Goal: Communication & Community: Share content

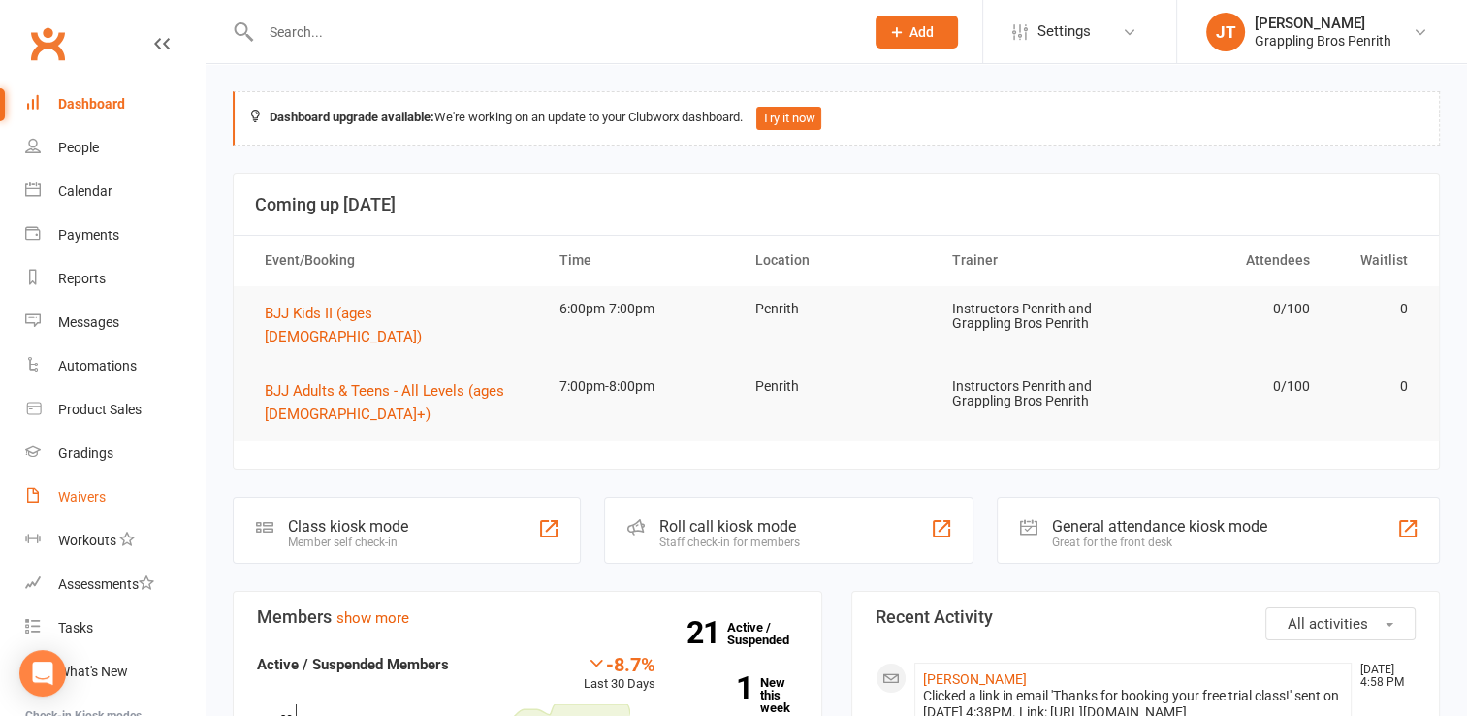
click at [101, 505] on link "Waivers" at bounding box center [114, 497] width 179 height 44
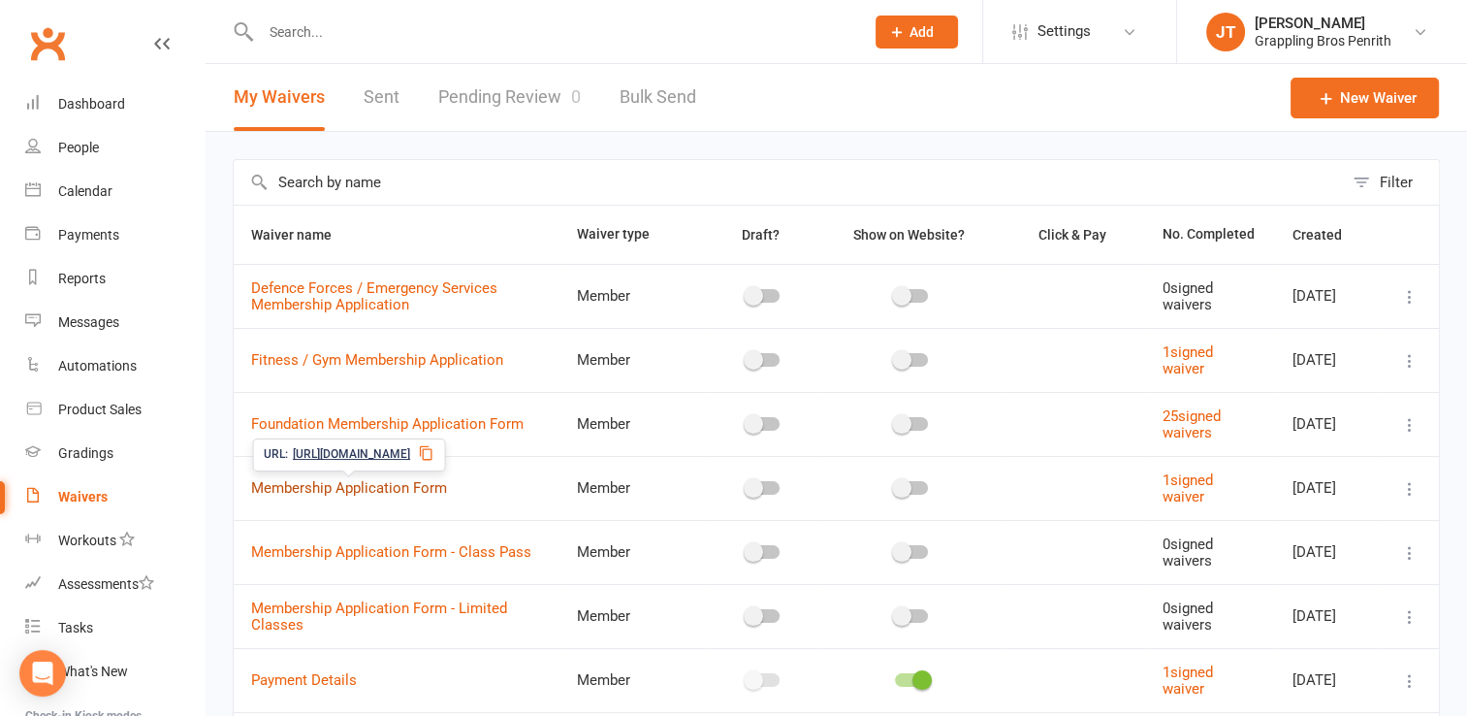
click at [416, 486] on link "Membership Application Form" at bounding box center [349, 487] width 196 height 17
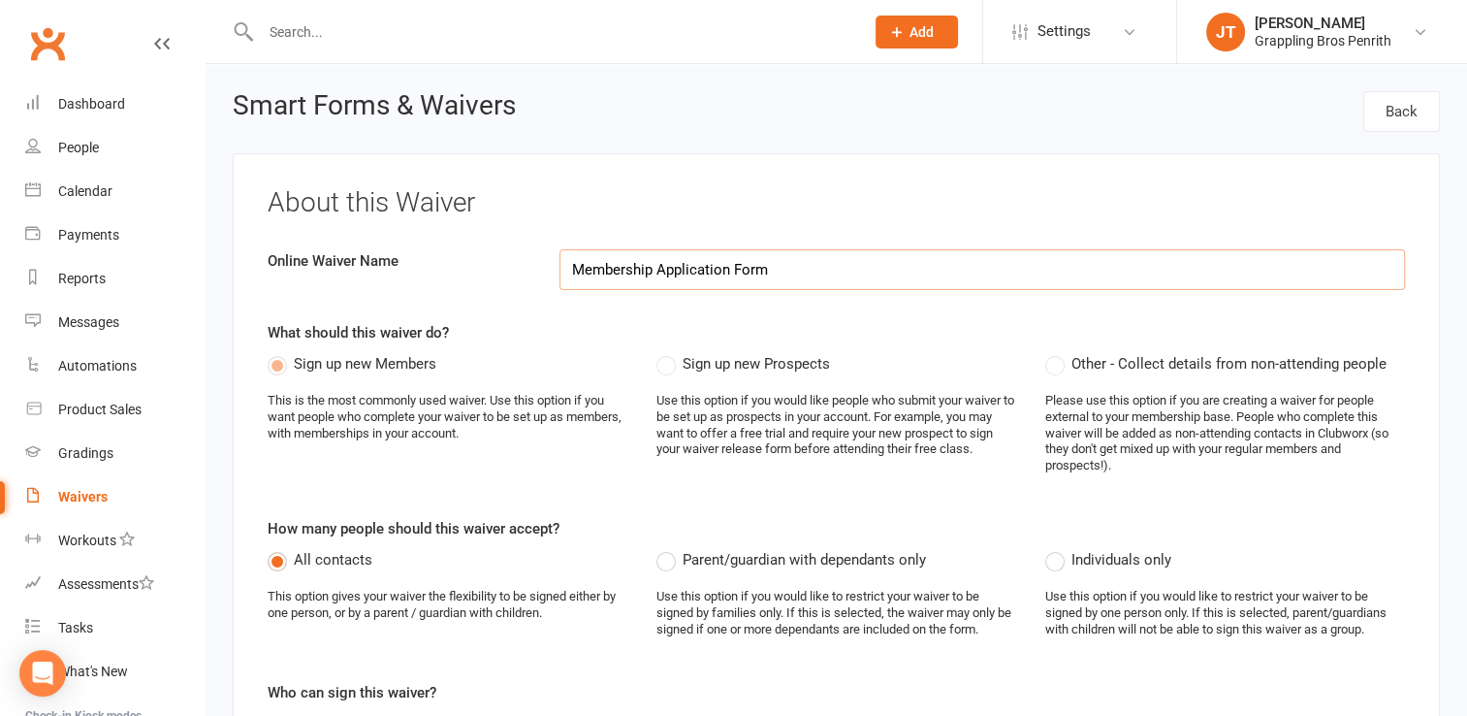
select select "applies_to_all_signees"
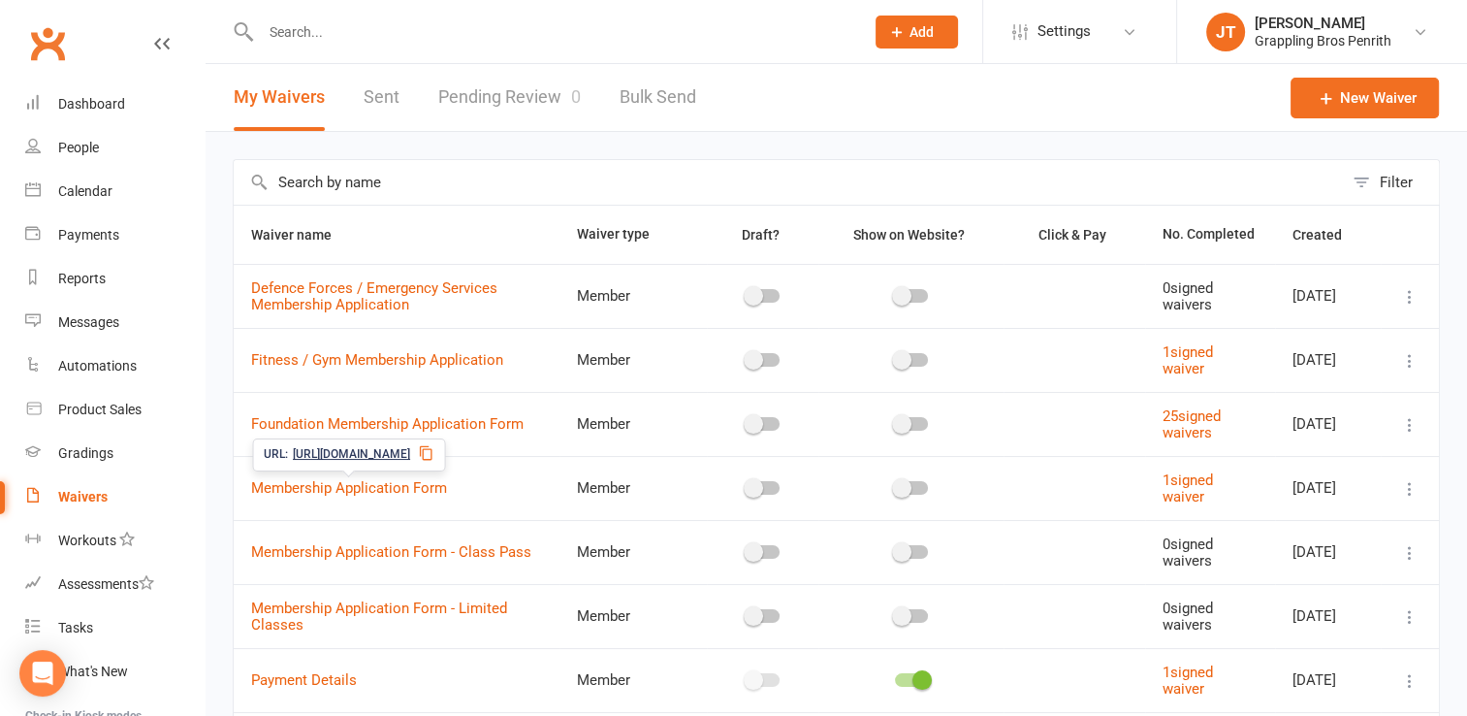
click at [433, 458] on icon at bounding box center [426, 453] width 16 height 16
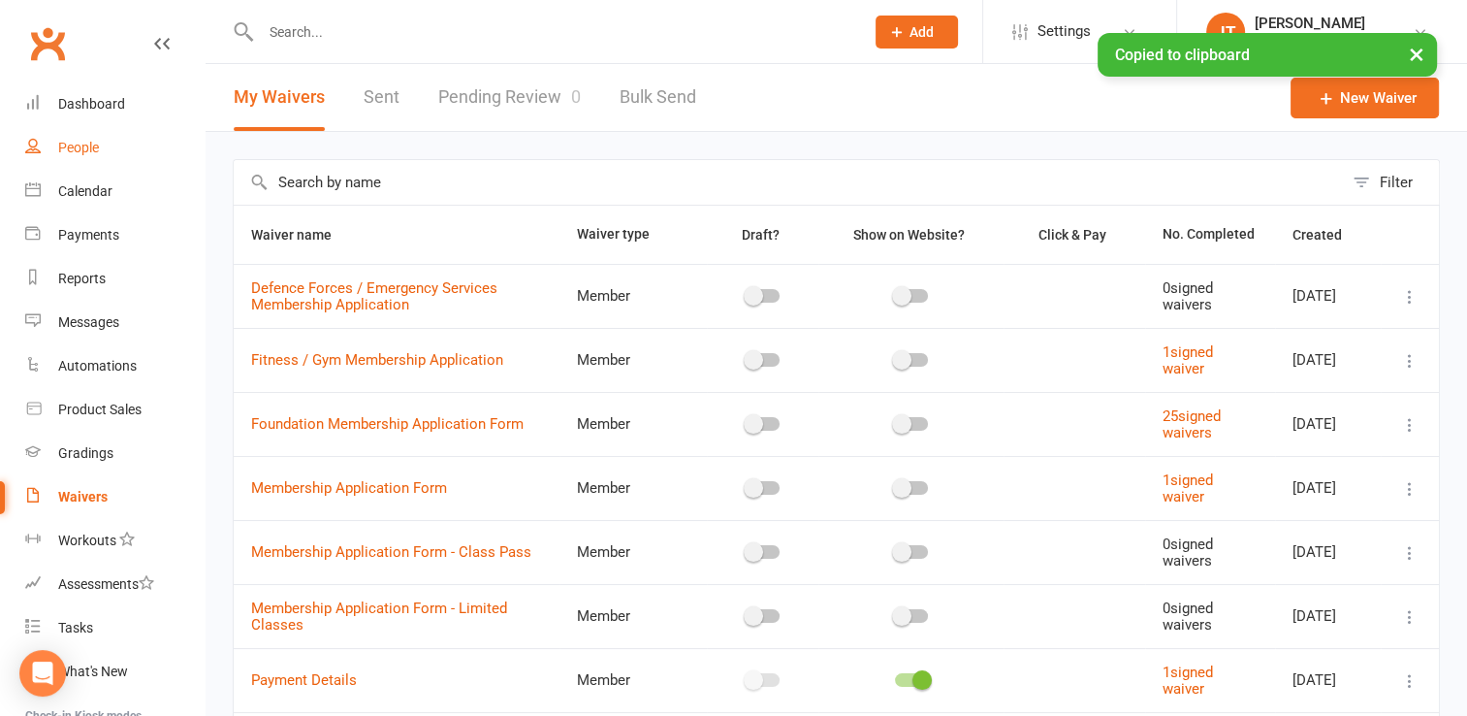
click at [97, 155] on div "People" at bounding box center [78, 148] width 41 height 16
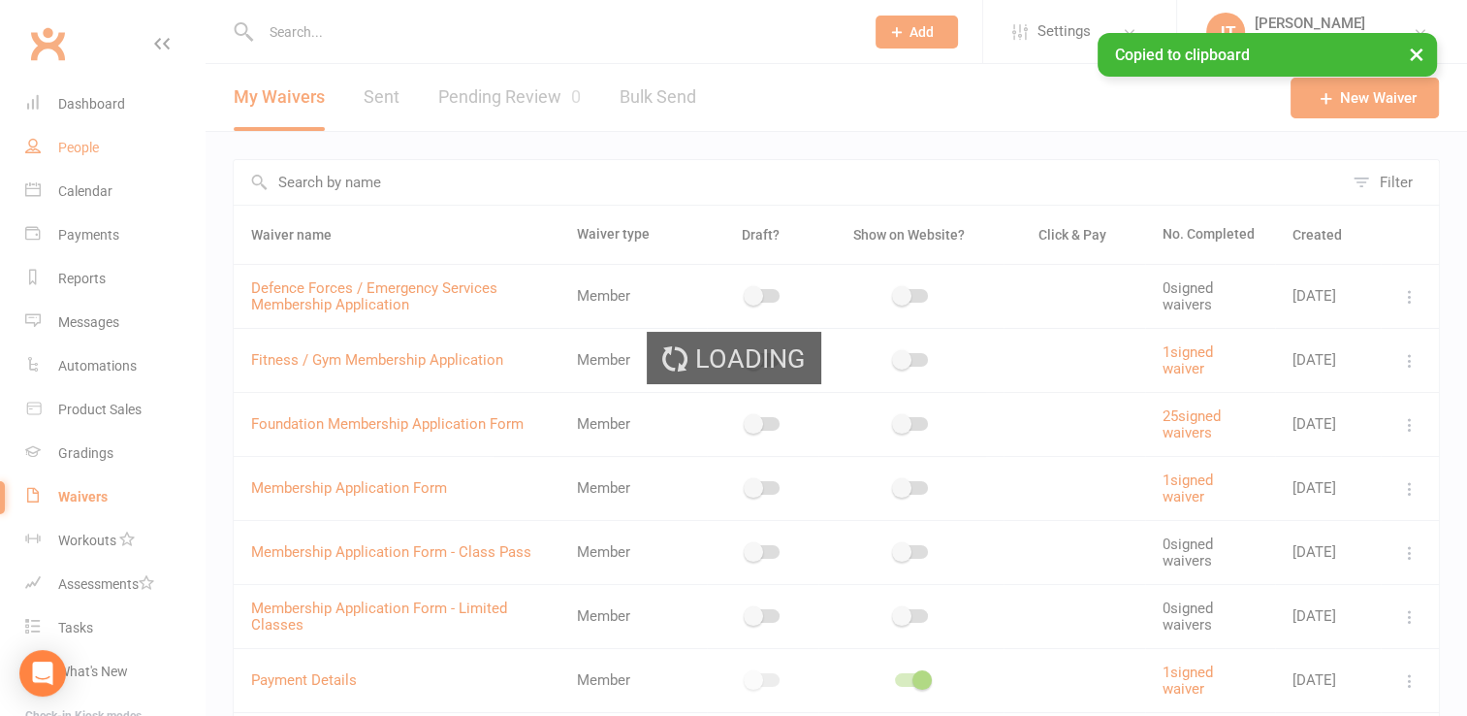
select select "50"
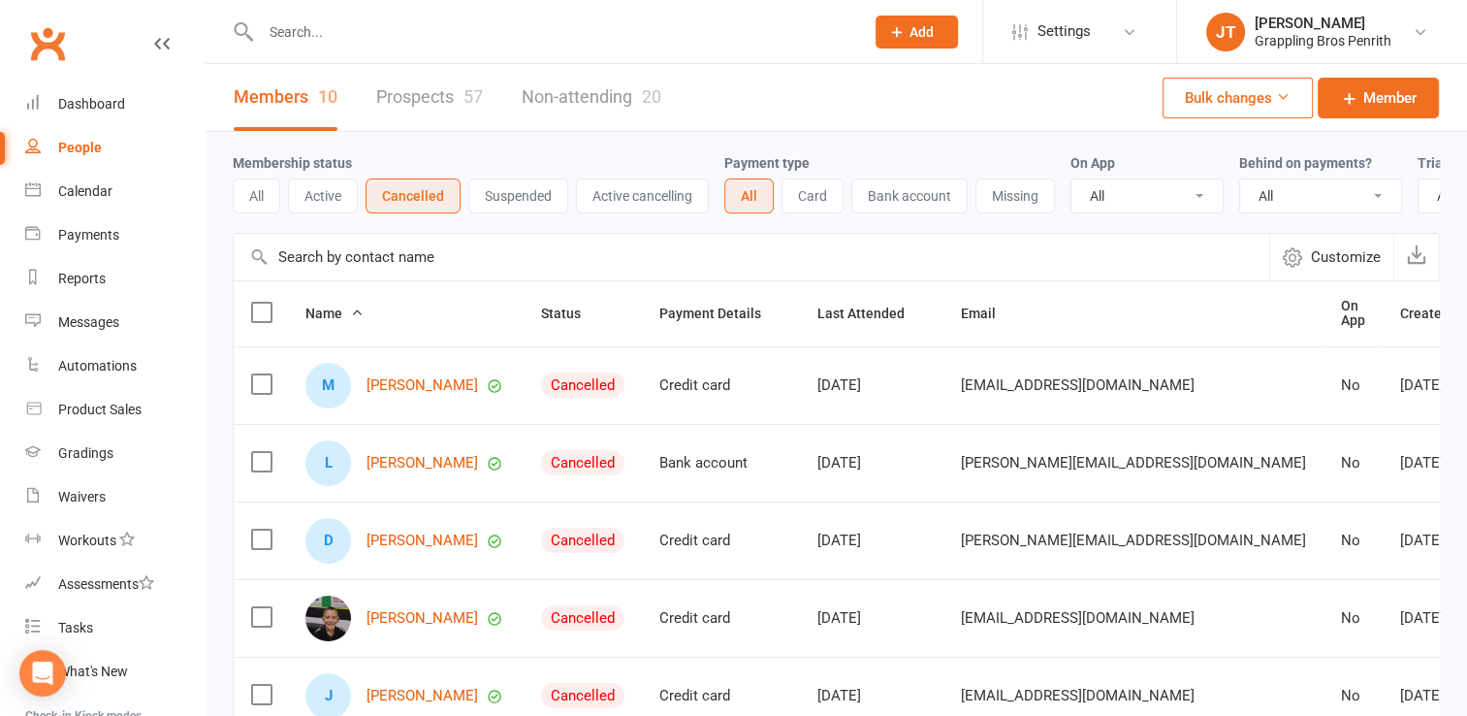
click at [450, 96] on link "Prospects 57" at bounding box center [429, 97] width 107 height 67
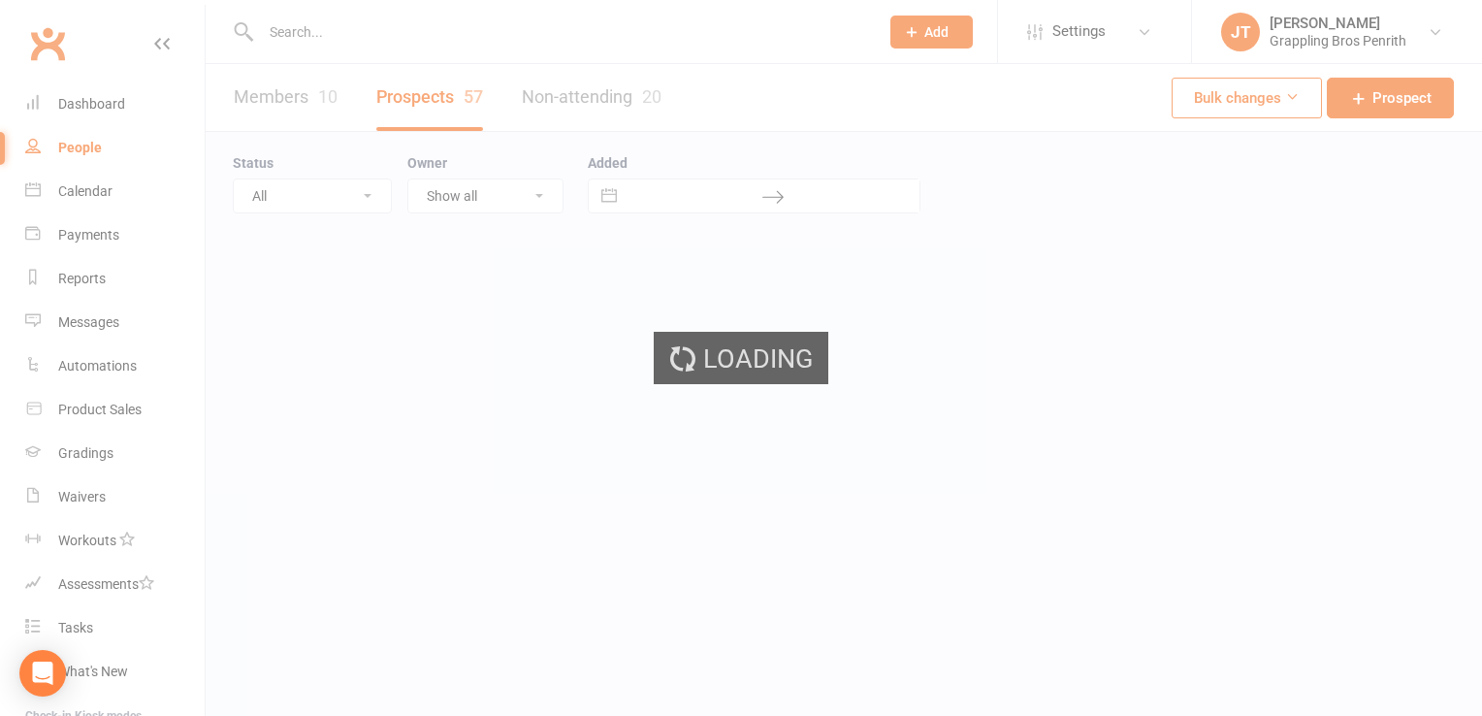
select select "50"
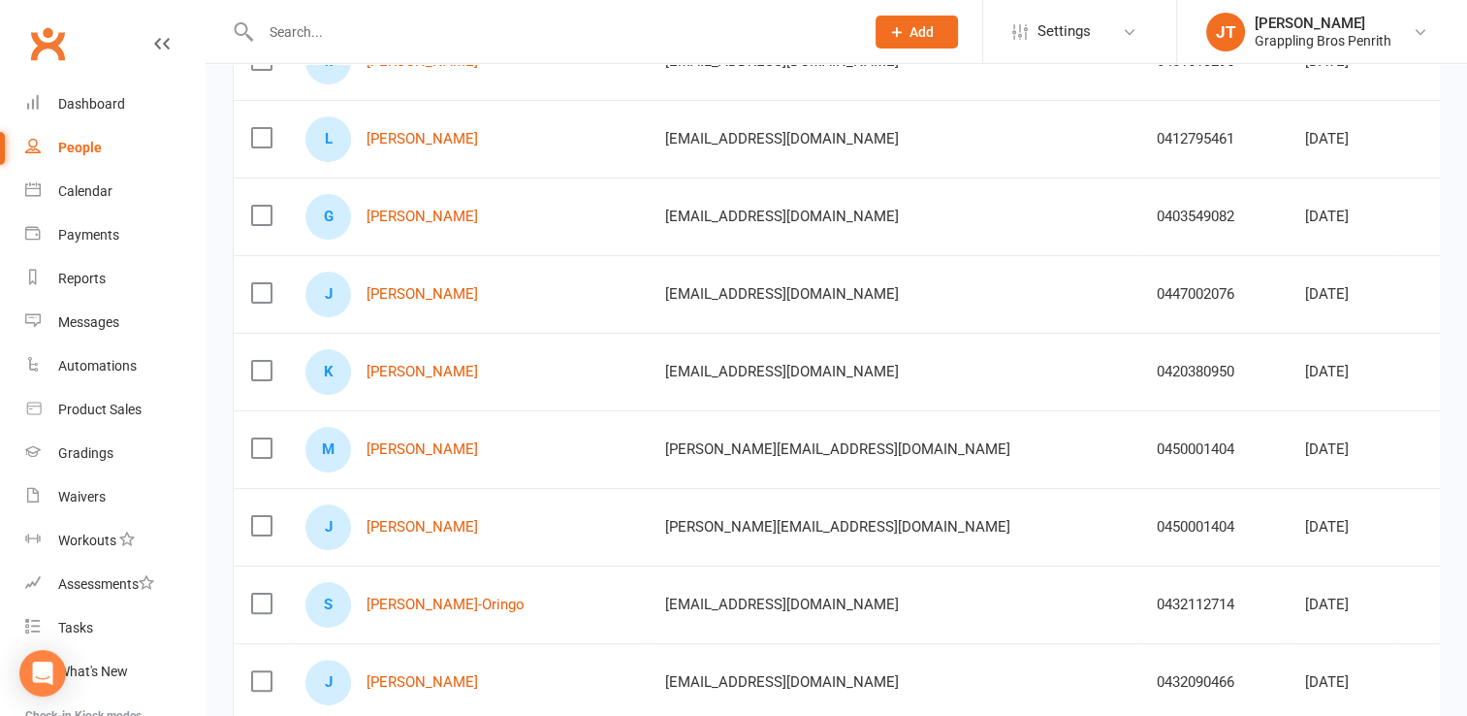
scroll to position [322, 0]
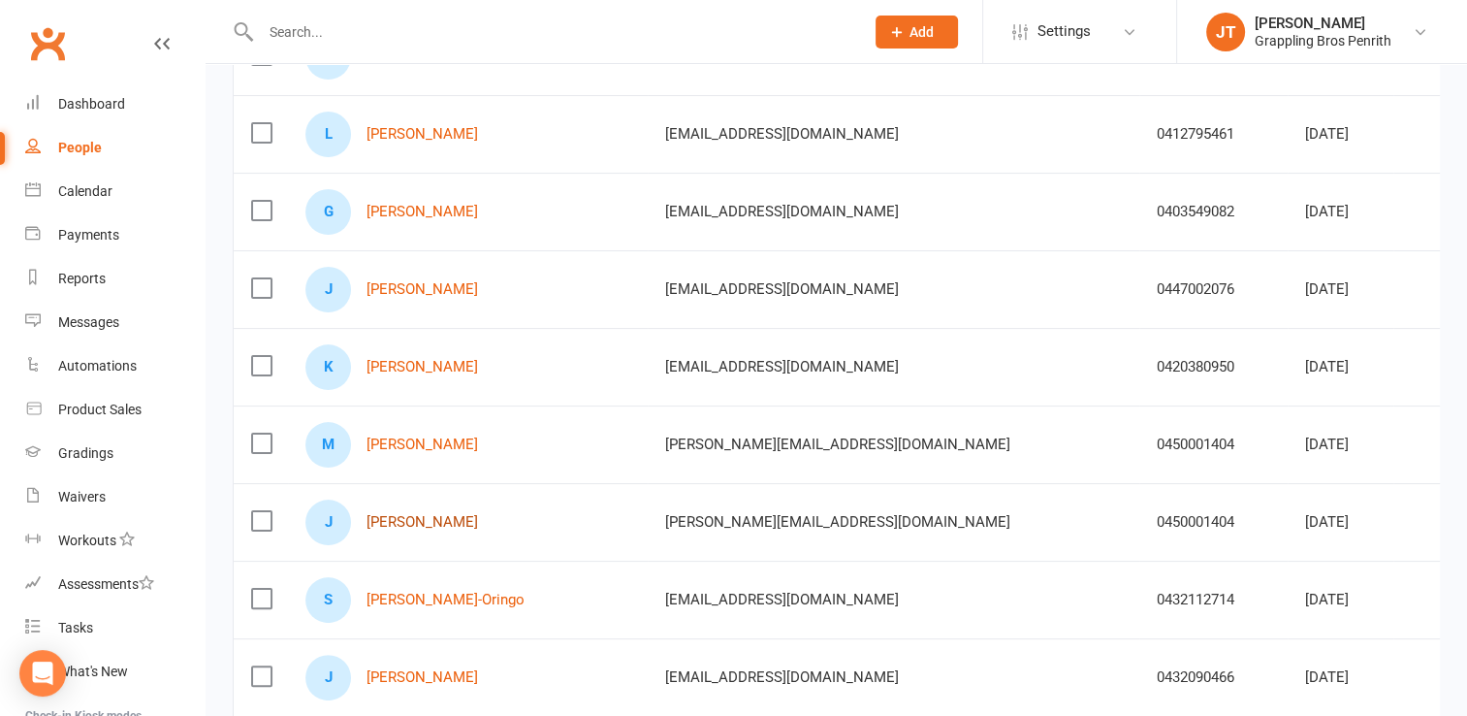
click at [394, 516] on link "[PERSON_NAME]" at bounding box center [423, 522] width 112 height 16
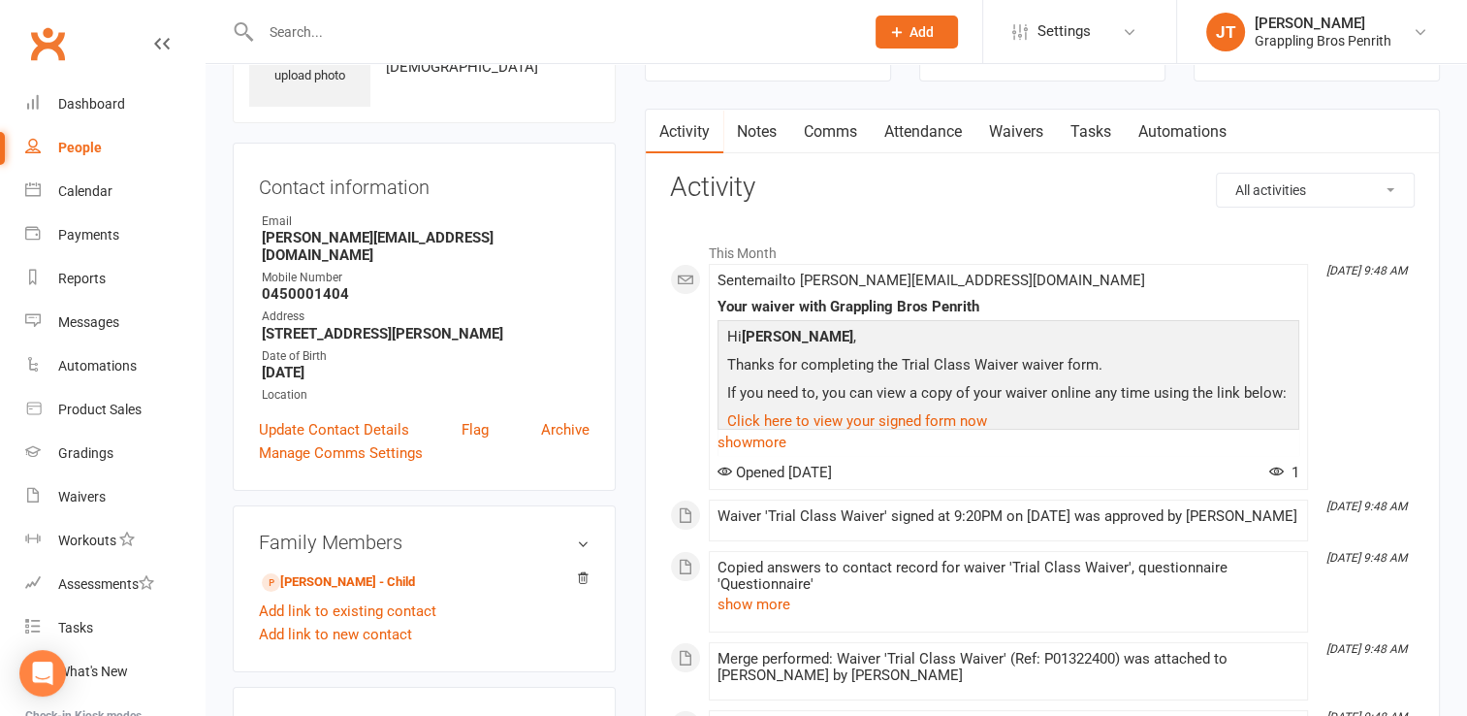
scroll to position [178, 0]
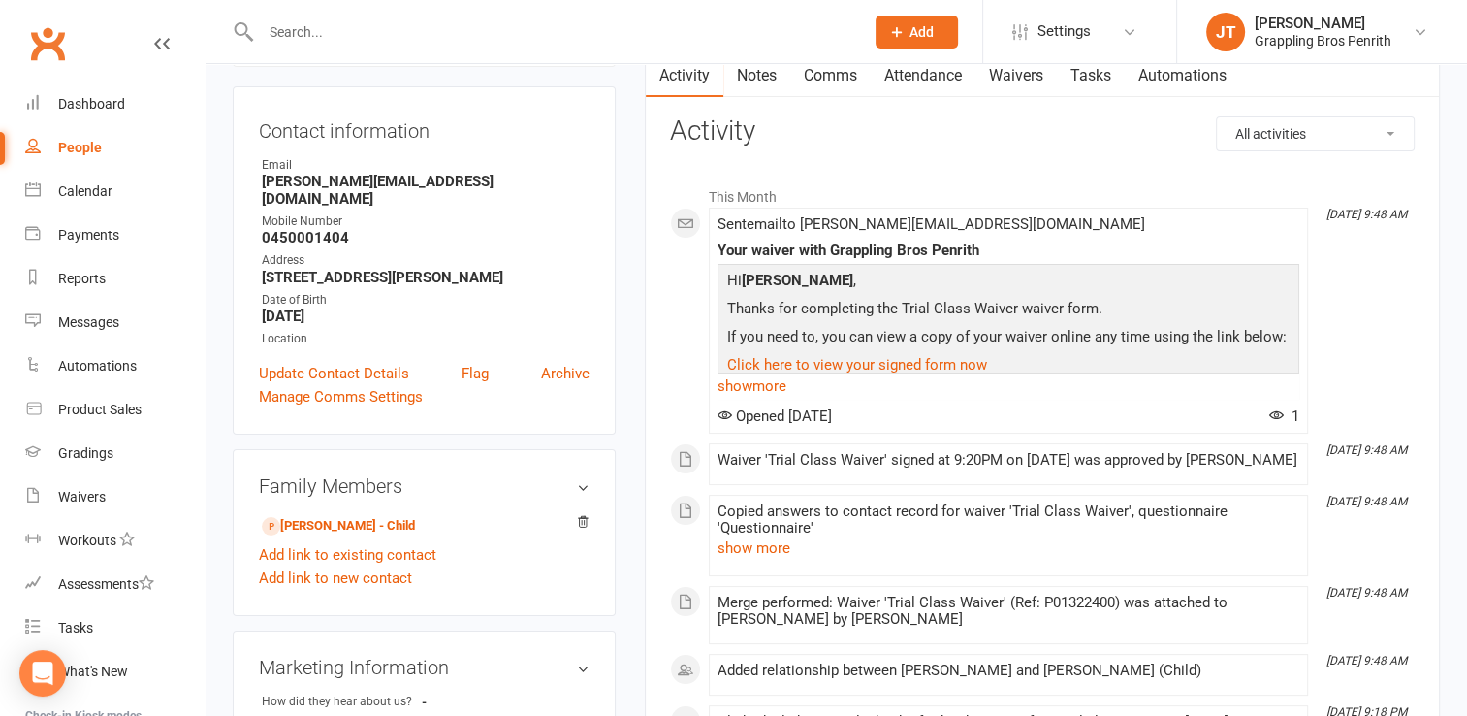
click at [819, 69] on link "Comms" at bounding box center [830, 75] width 80 height 45
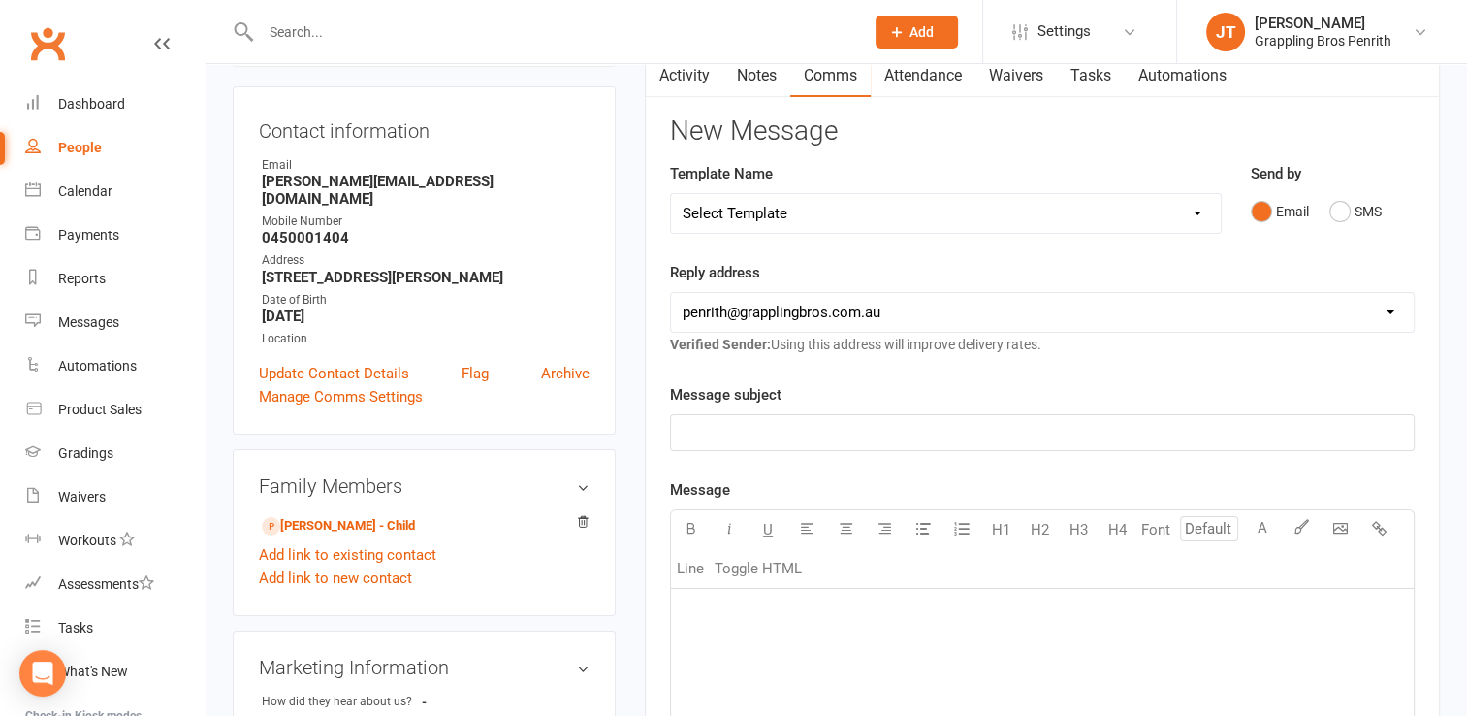
click at [1202, 219] on select "Select Template [SMS] [Default template - review before using] Appointment remi…" at bounding box center [946, 213] width 550 height 39
select select "21"
click at [671, 194] on select "Select Template [SMS] [Default template - review before using] Appointment remi…" at bounding box center [946, 213] width 550 height 39
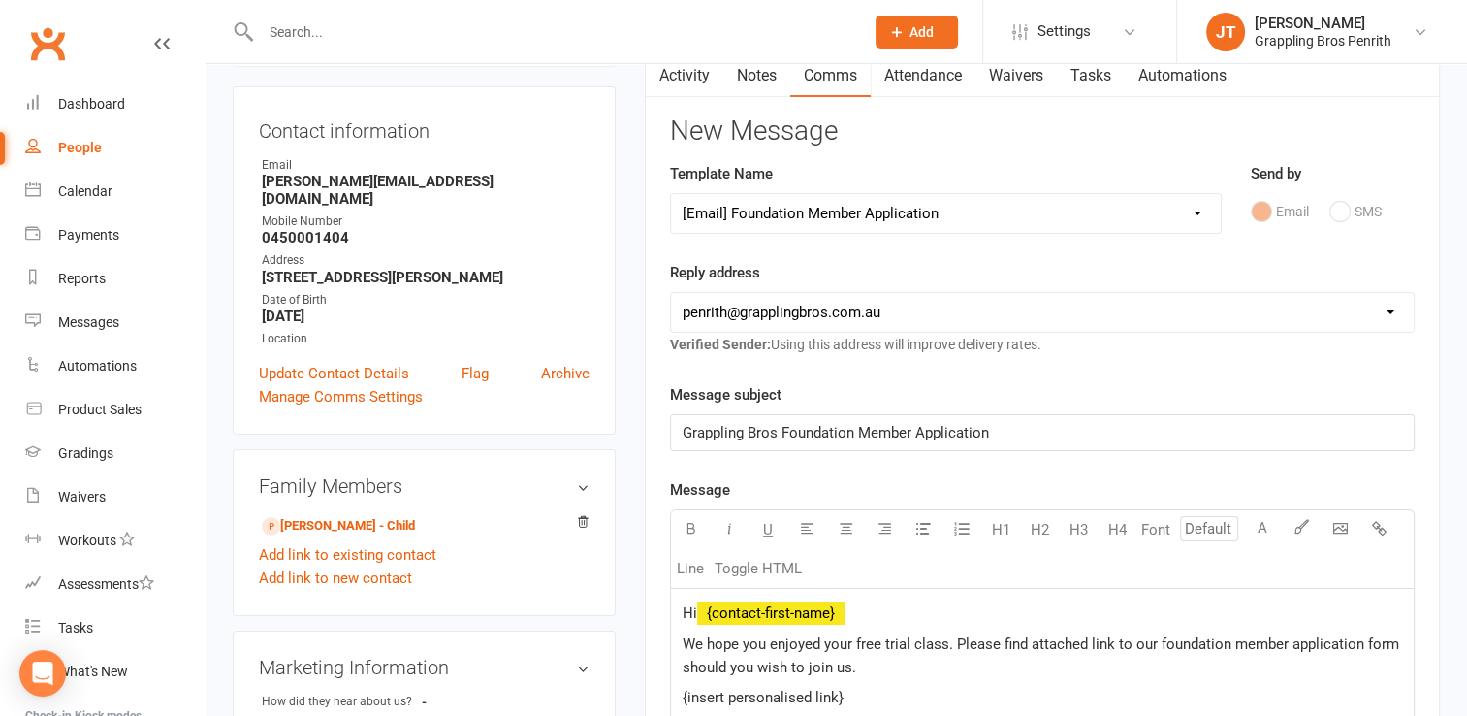
click at [856, 432] on span "Grappling Bros Foundation Member Application" at bounding box center [836, 432] width 306 height 17
click at [844, 608] on span "﻿ {contact-first-name}" at bounding box center [770, 612] width 147 height 17
click at [880, 611] on p "Hi ﻿ {contact-first-name}" at bounding box center [1043, 612] width 720 height 23
click at [763, 643] on span "We hope you enjoyed your free trial class. Please find attached link to our fou…" at bounding box center [1043, 655] width 721 height 41
click at [854, 643] on span "We hope [PERSON_NAME] enjoyed your free trial class. Please find attached link …" at bounding box center [1032, 655] width 698 height 41
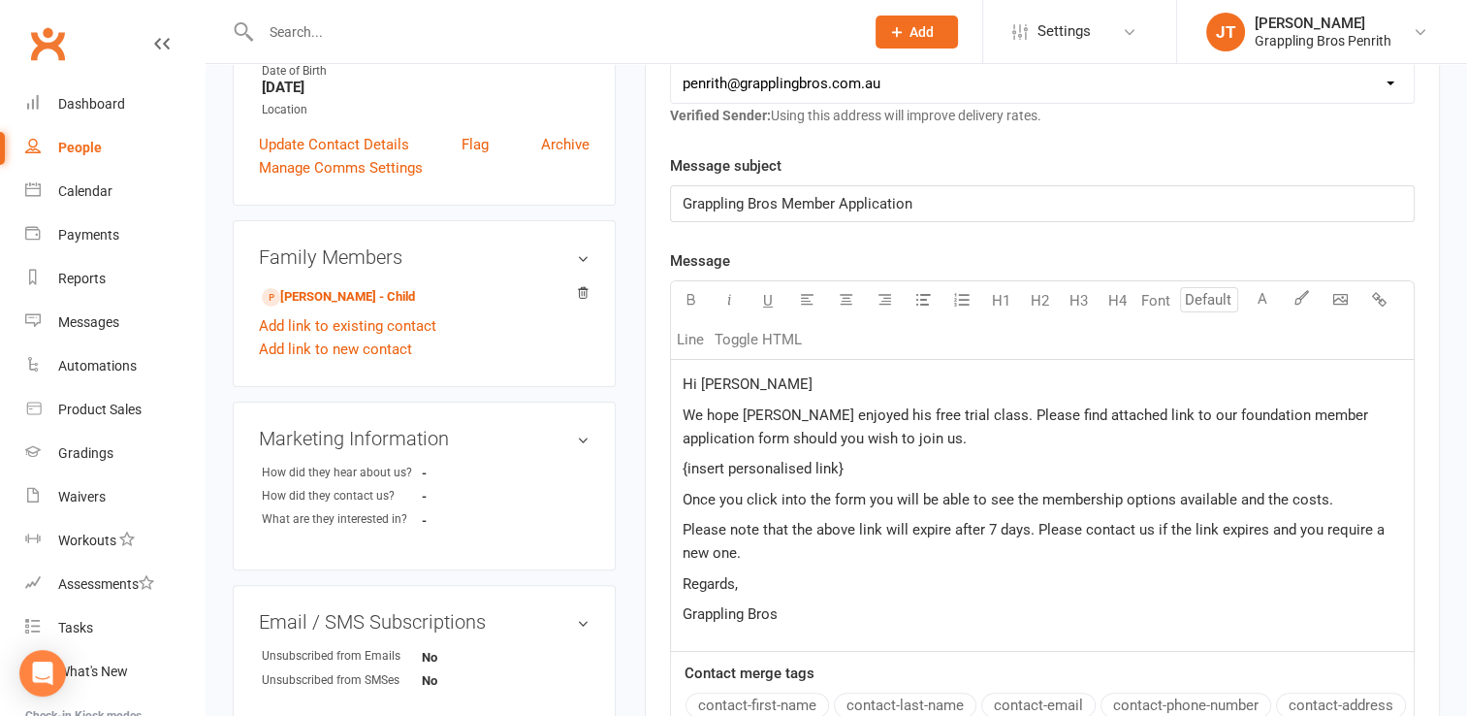
scroll to position [408, 0]
drag, startPoint x: 895, startPoint y: 464, endPoint x: 679, endPoint y: 471, distance: 216.4
click at [679, 471] on div "Hi [PERSON_NAME] We hope [PERSON_NAME] enjoyed his free trial class. Please fin…" at bounding box center [1042, 504] width 743 height 291
click at [1226, 411] on span "We hope [PERSON_NAME] enjoyed his free trial class. Please find attached link t…" at bounding box center [1027, 425] width 689 height 41
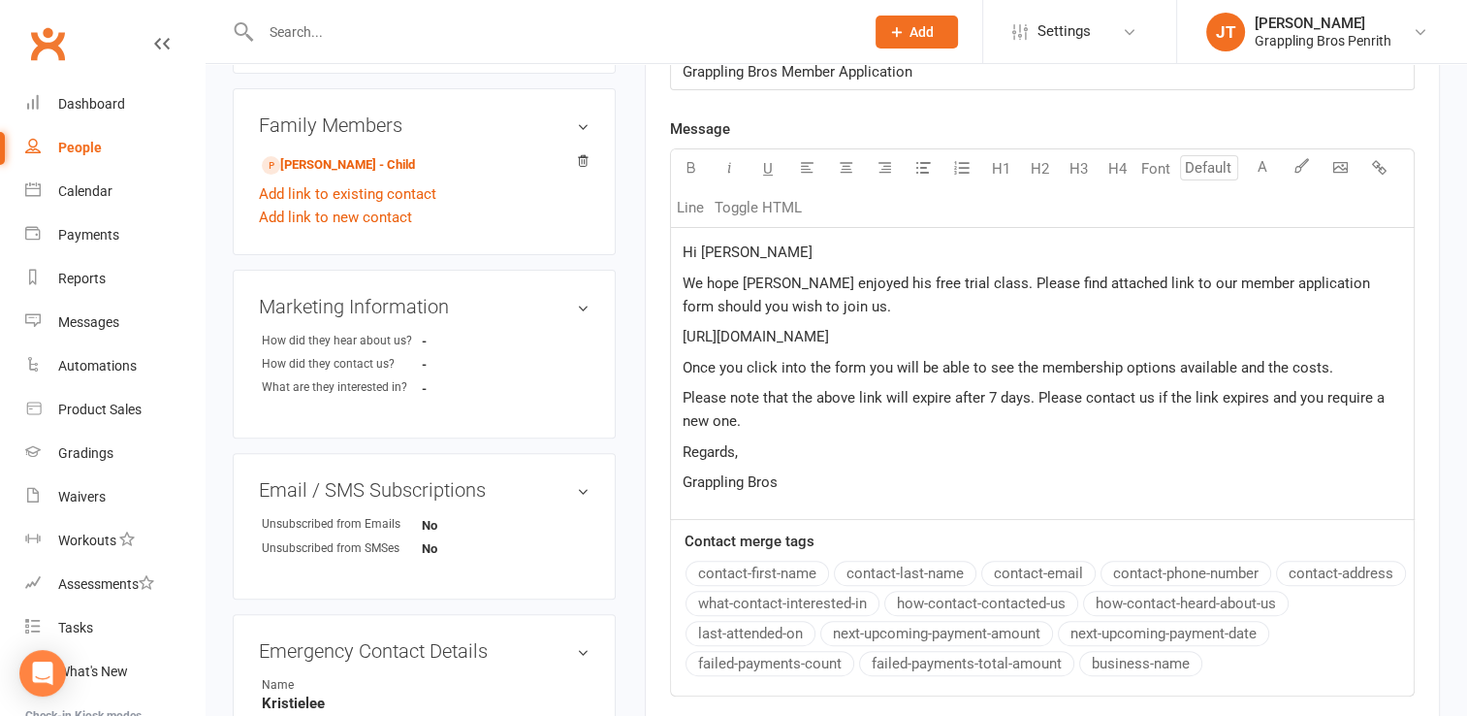
scroll to position [817, 0]
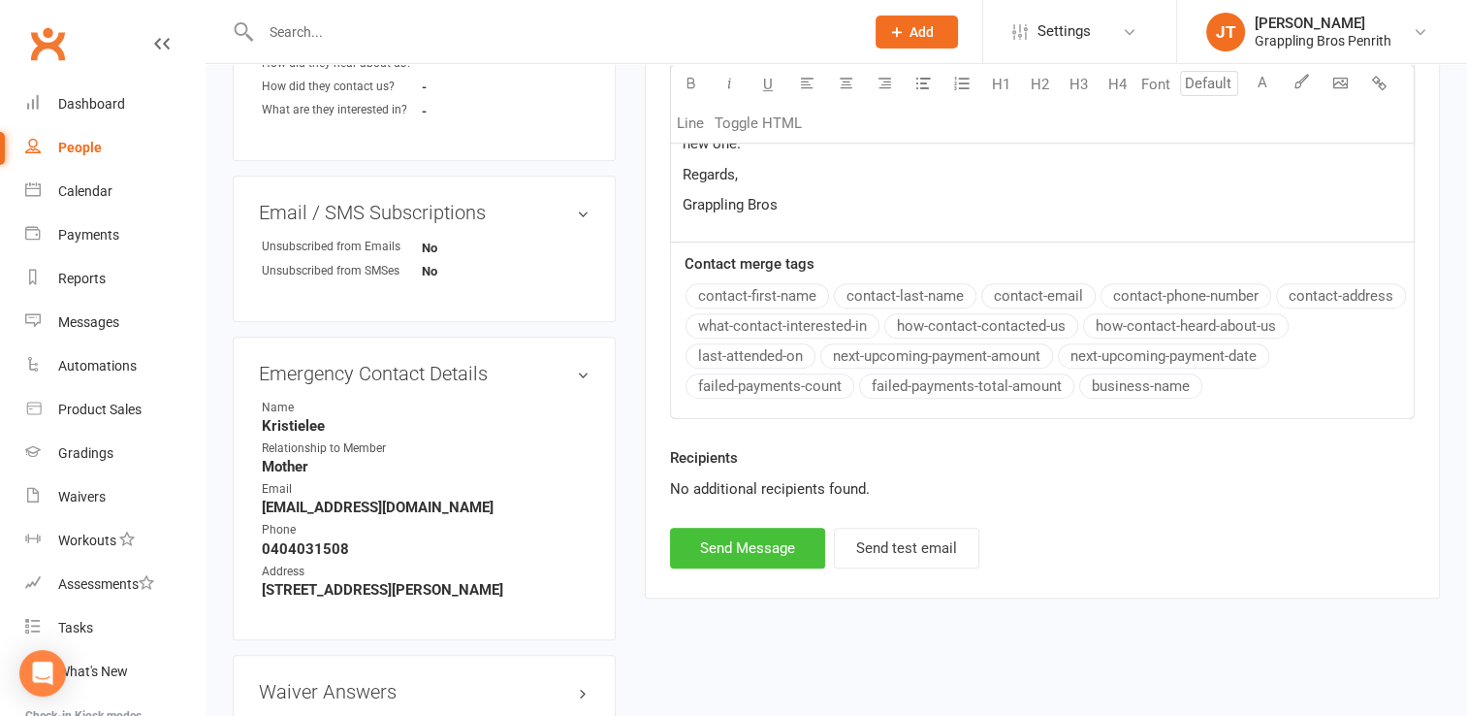
click at [785, 540] on button "Send Message" at bounding box center [747, 548] width 155 height 41
select select
